Goal: Information Seeking & Learning: Learn about a topic

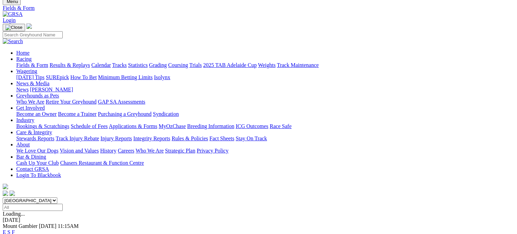
scroll to position [34, 0]
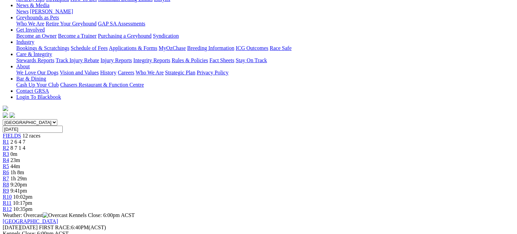
scroll to position [136, 0]
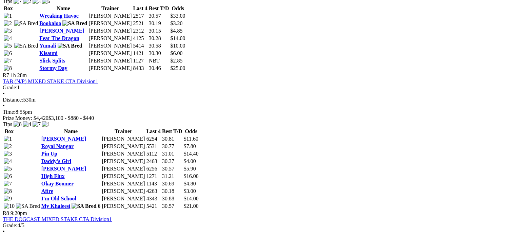
scroll to position [1085, 0]
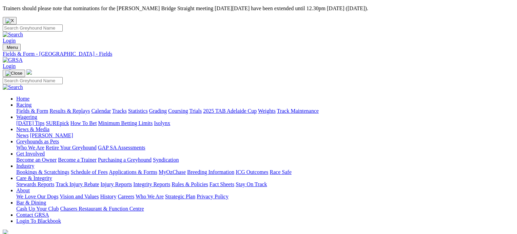
select select "QLD"
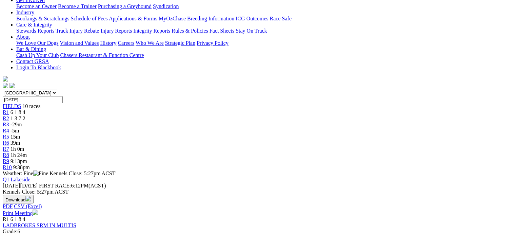
scroll to position [34, 0]
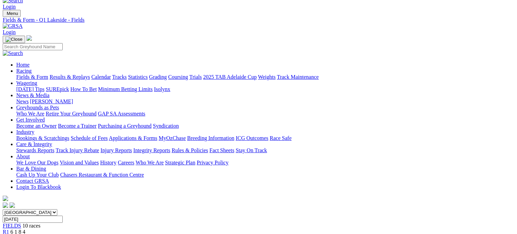
click at [63, 215] on input "Thursday, 28 Aug 2025" at bounding box center [33, 218] width 60 height 7
type input "[DATE]"
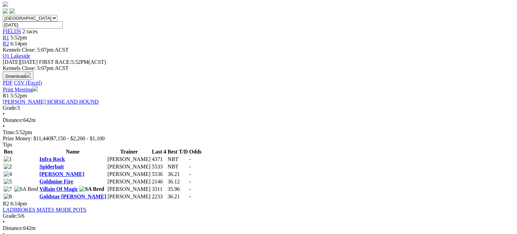
scroll to position [136, 0]
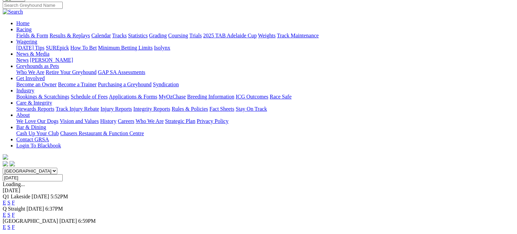
scroll to position [102, 0]
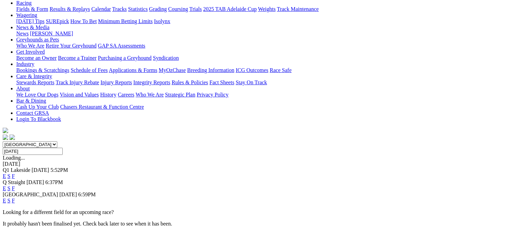
click at [15, 185] on link "F" at bounding box center [13, 188] width 3 height 6
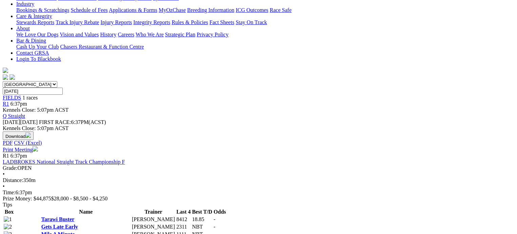
scroll to position [170, 0]
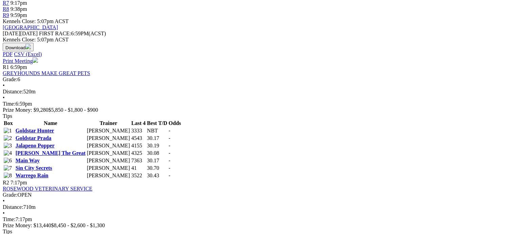
scroll to position [305, 0]
